Goal: Information Seeking & Learning: Check status

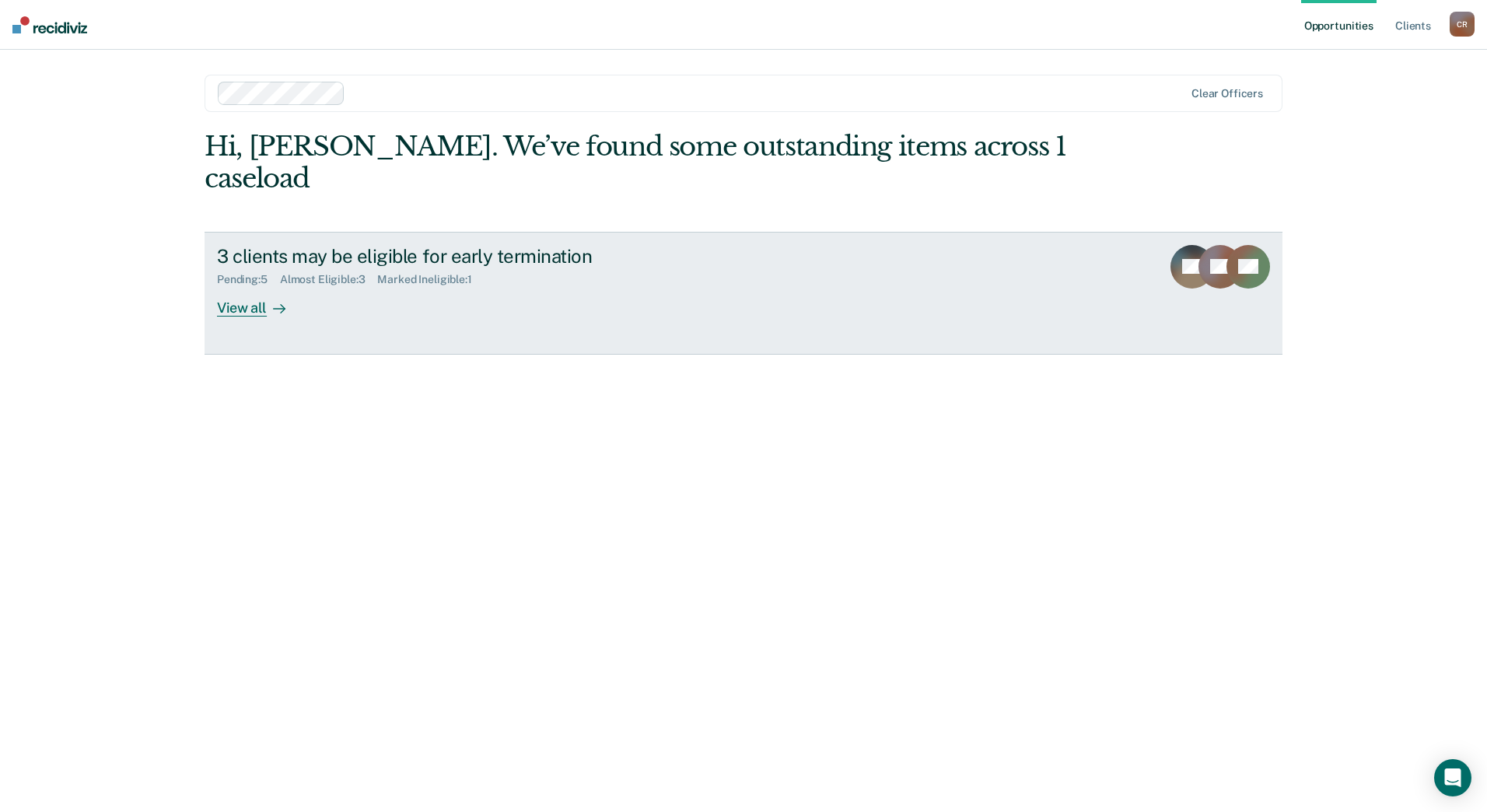
click at [407, 273] on div "Marked Ineligible : 1" at bounding box center [431, 279] width 107 height 13
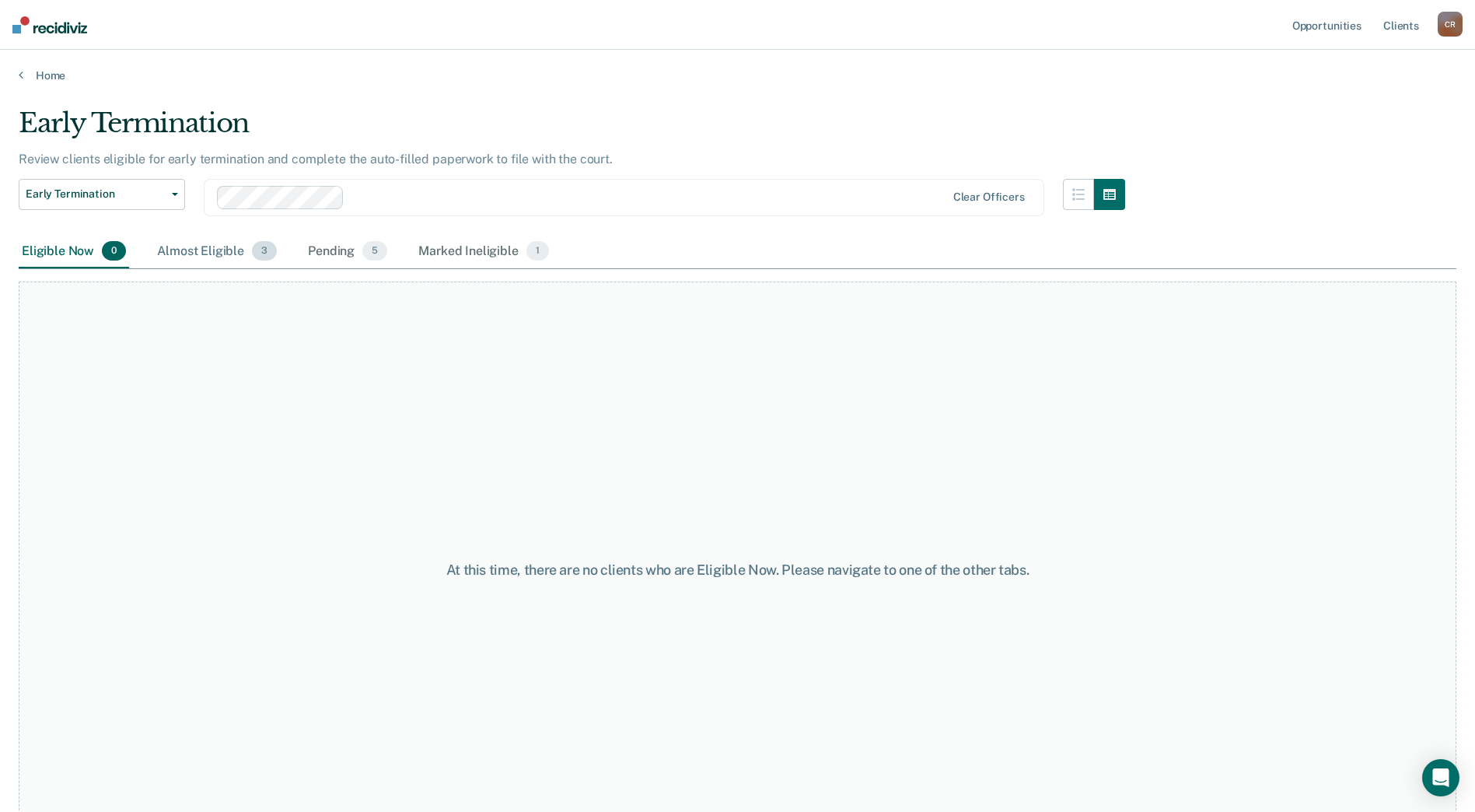
click at [210, 244] on div "Almost Eligible 3" at bounding box center [217, 252] width 126 height 34
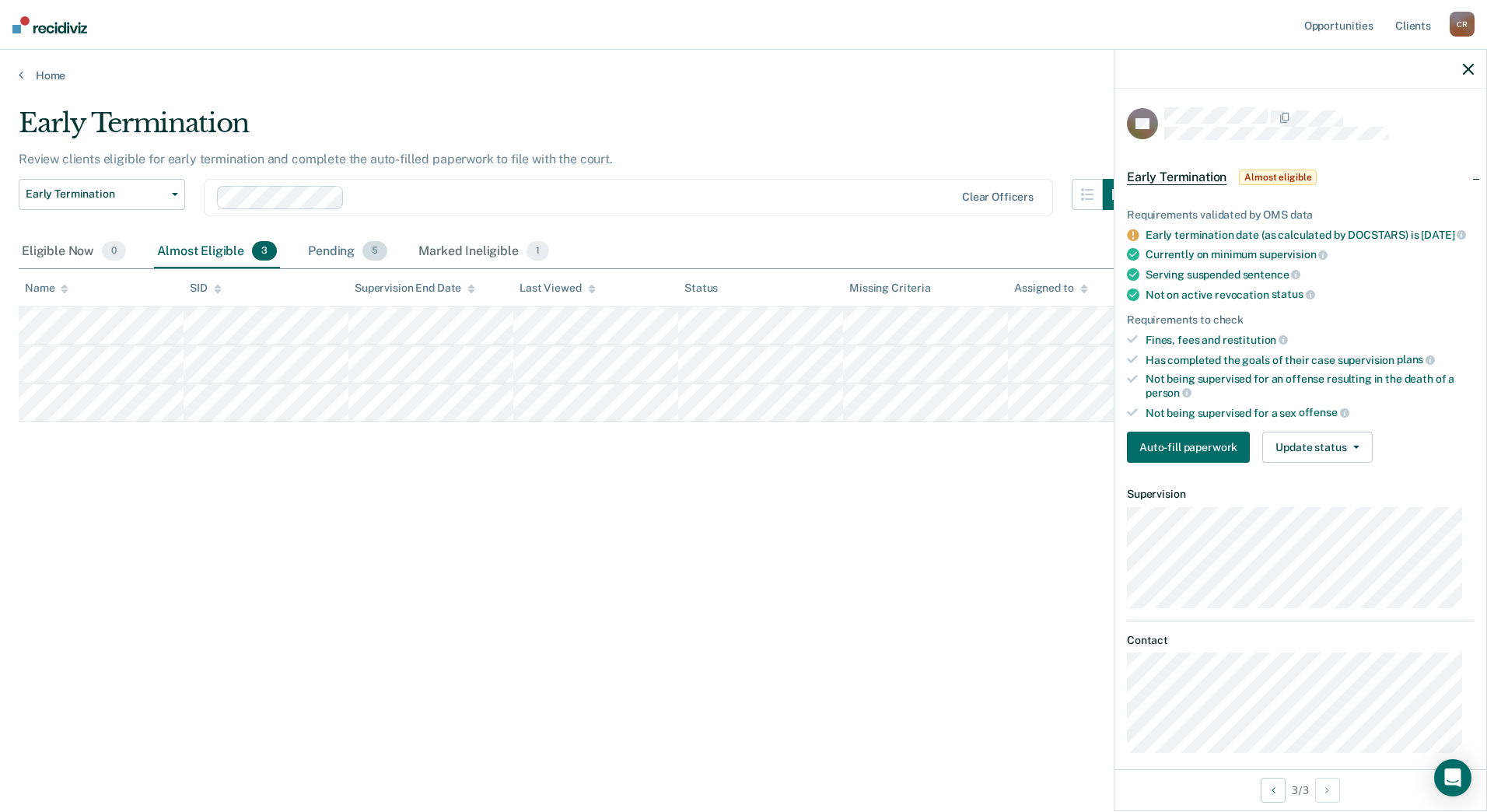
click at [351, 247] on div "Pending 5" at bounding box center [347, 252] width 86 height 34
